Goal: Task Accomplishment & Management: Manage account settings

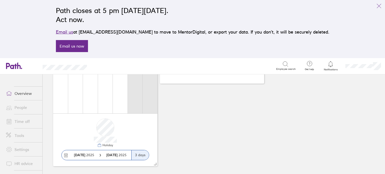
scroll to position [119, 0]
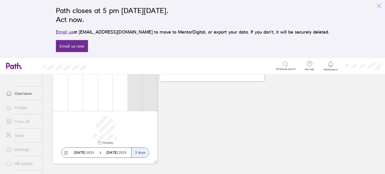
click at [378, 5] on icon "link" at bounding box center [379, 6] width 6 height 6
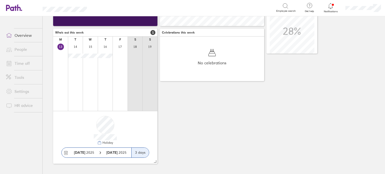
scroll to position [0, 0]
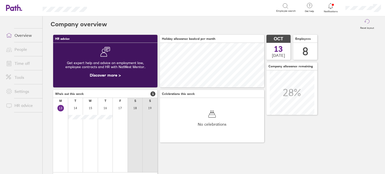
click at [24, 63] on link "Time off" at bounding box center [22, 63] width 40 height 10
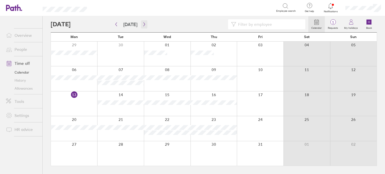
click at [143, 23] on icon "button" at bounding box center [144, 24] width 4 height 4
click at [330, 7] on icon at bounding box center [330, 6] width 6 height 6
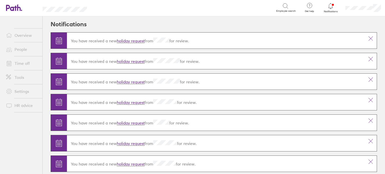
click at [134, 40] on link "holiday request" at bounding box center [131, 41] width 28 height 5
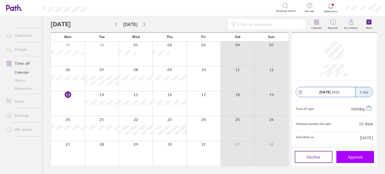
click at [354, 156] on span "Approve" at bounding box center [354, 157] width 15 height 5
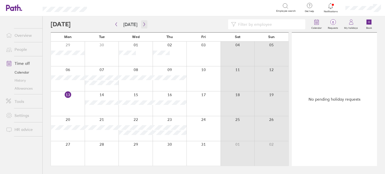
click at [142, 24] on icon "button" at bounding box center [144, 24] width 4 height 4
click at [142, 25] on icon "button" at bounding box center [144, 24] width 4 height 4
